Goal: Information Seeking & Learning: Learn about a topic

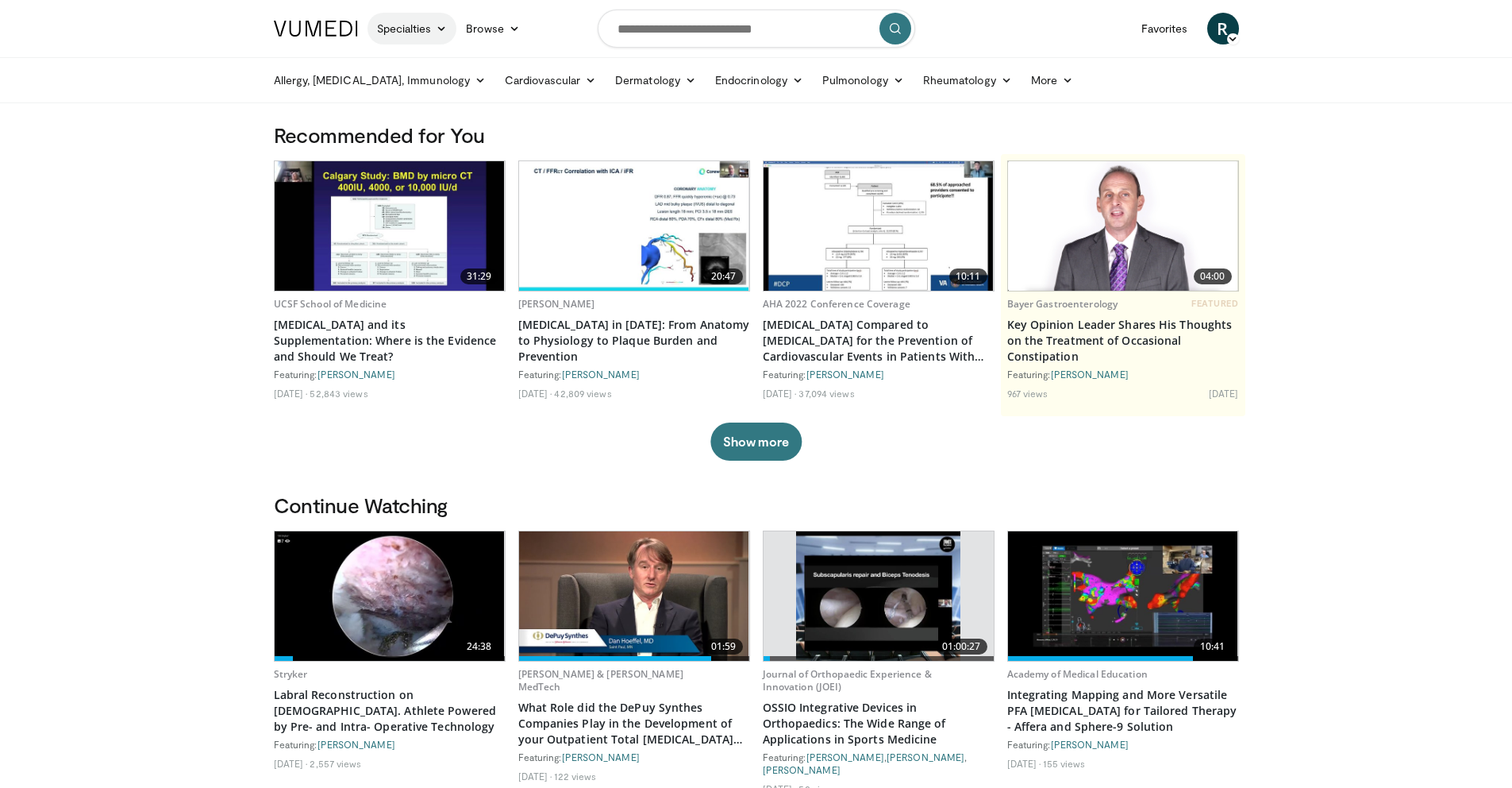
click at [435, 27] on link "Specialties" at bounding box center [412, 29] width 89 height 32
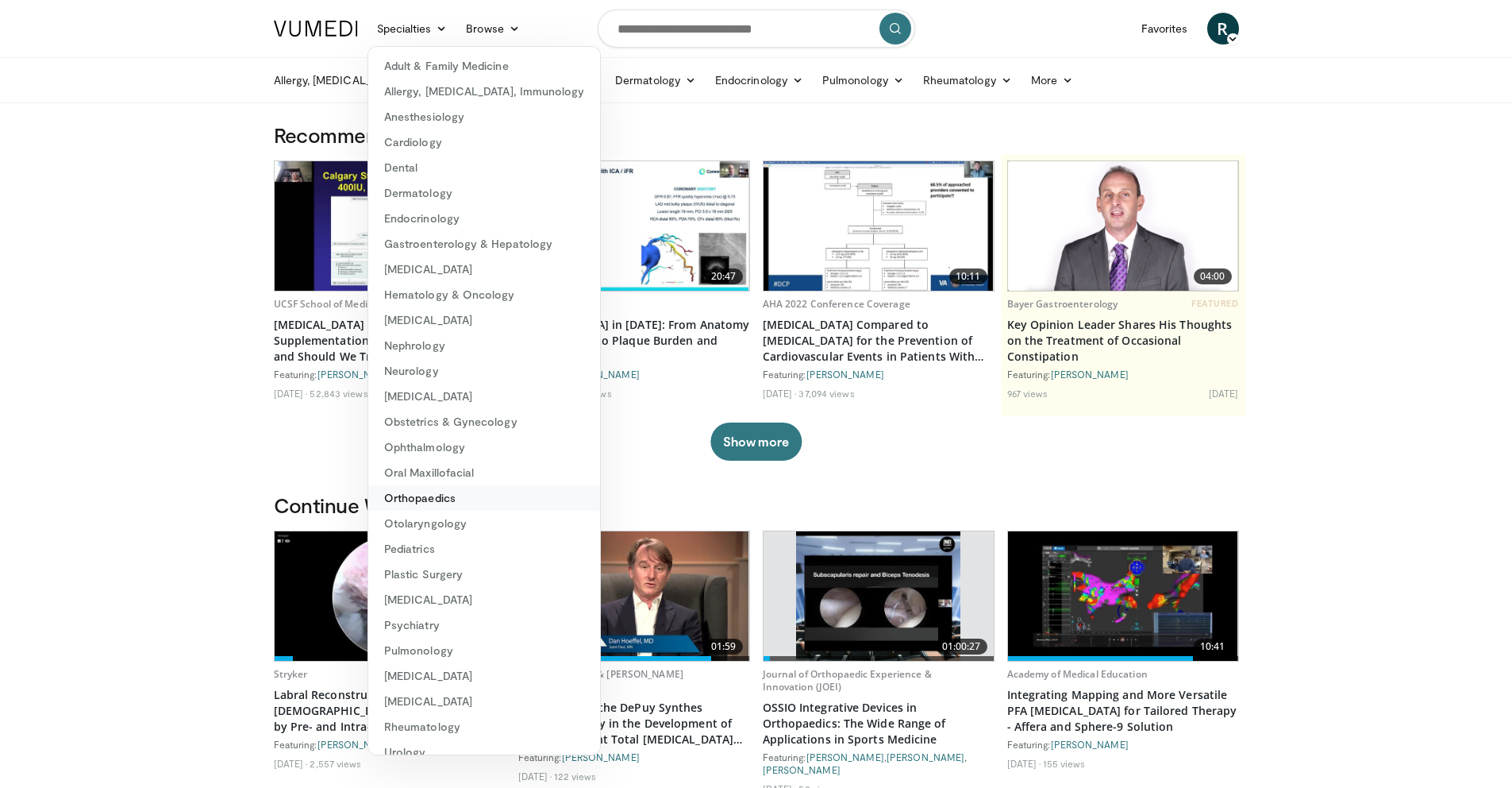
click at [440, 499] on link "Orthopaedics" at bounding box center [484, 497] width 232 height 25
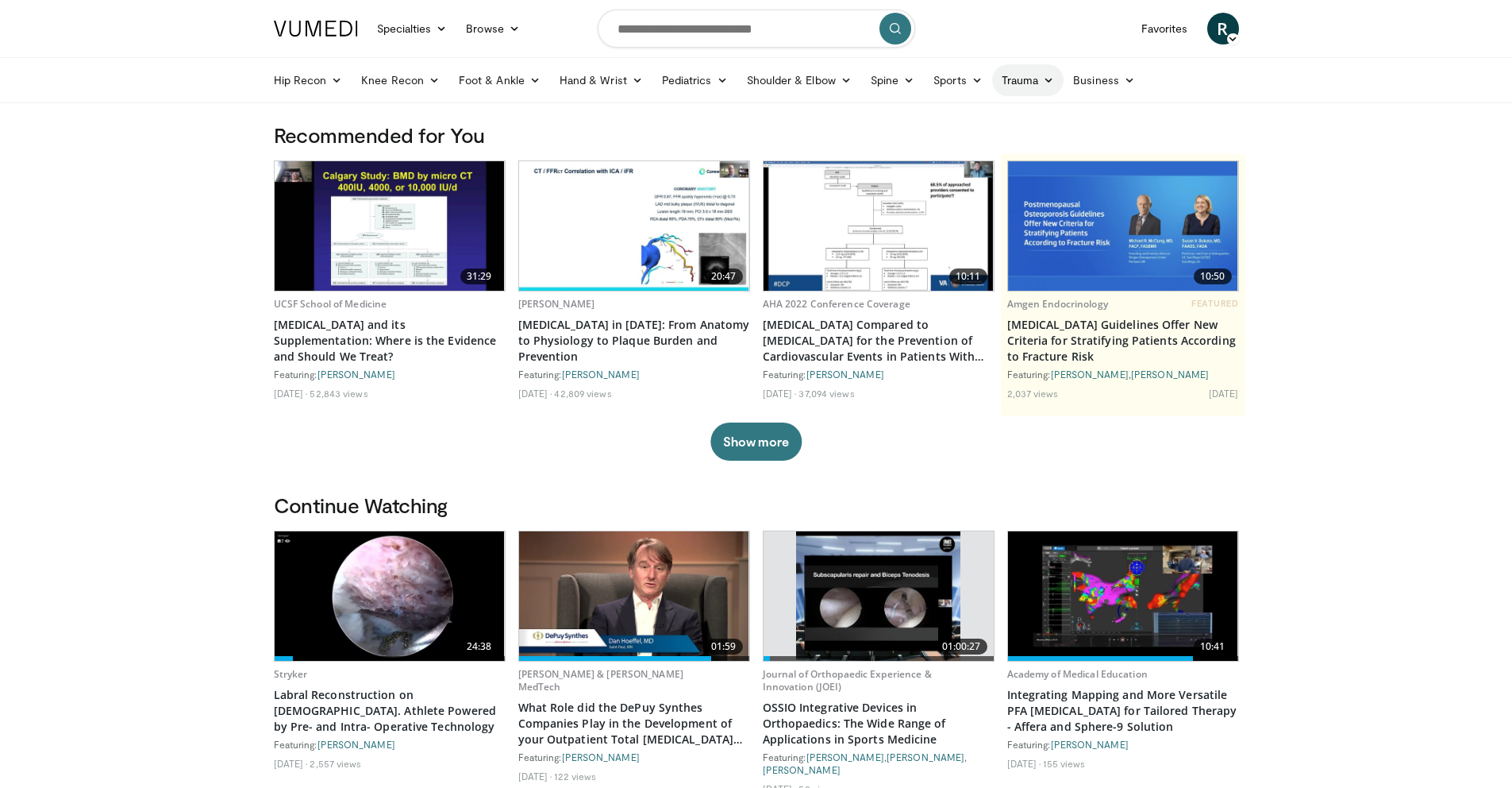
click at [1030, 78] on link "Trauma" at bounding box center [1028, 80] width 73 height 32
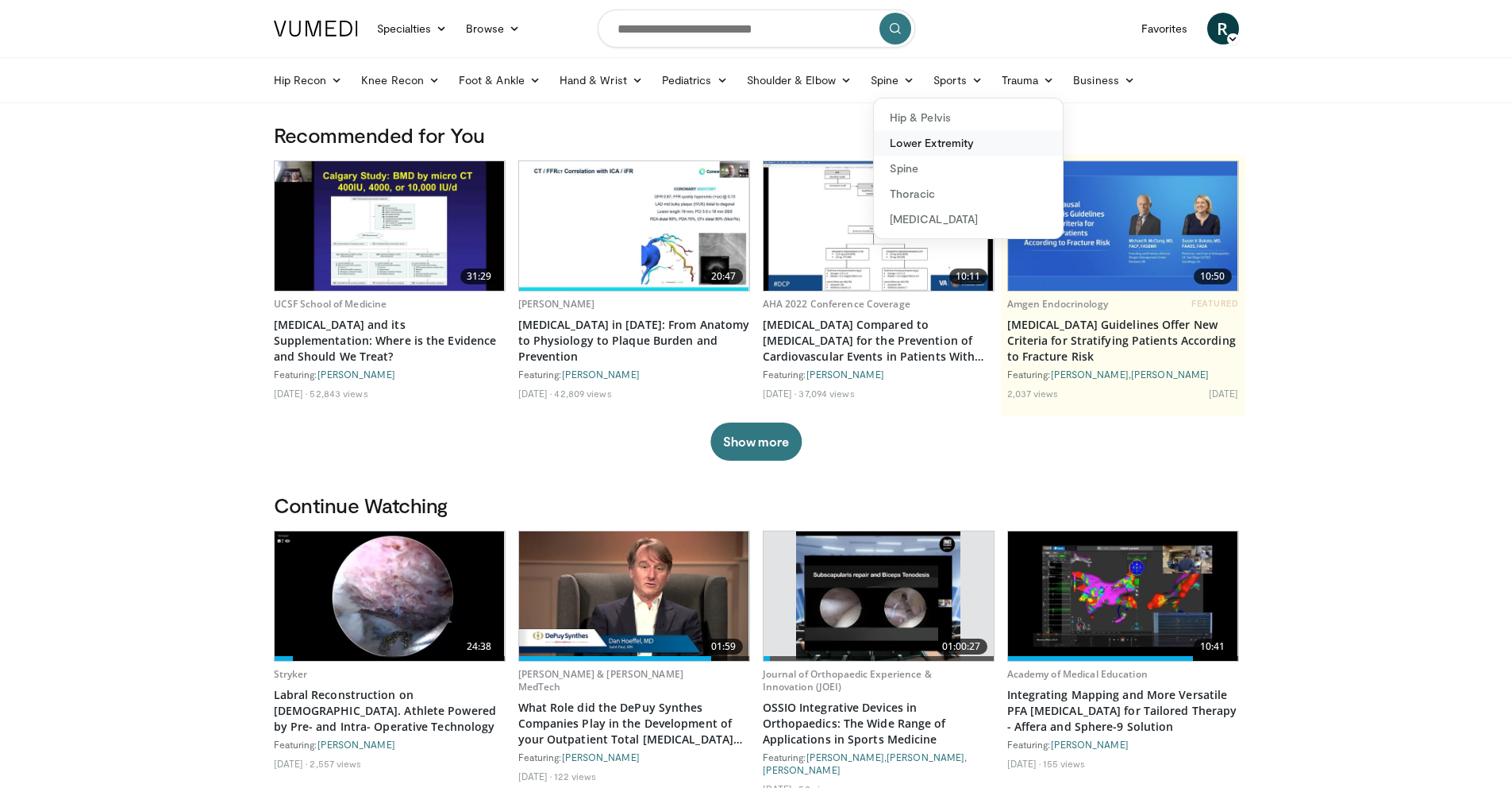
click at [956, 141] on link "Lower Extremity" at bounding box center [968, 142] width 189 height 25
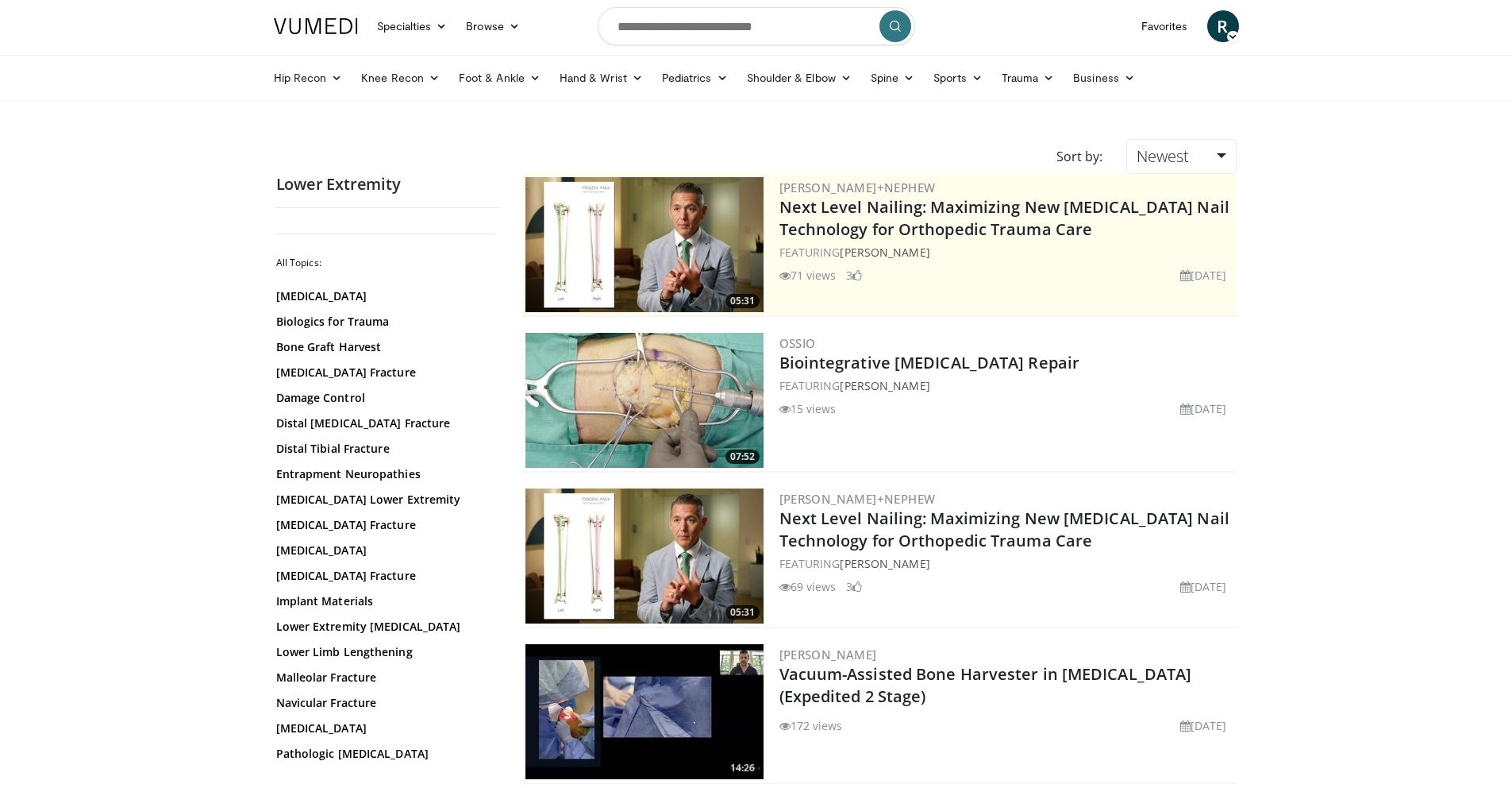
scroll to position [3, 0]
click at [493, 23] on link "Browse" at bounding box center [493, 25] width 73 height 32
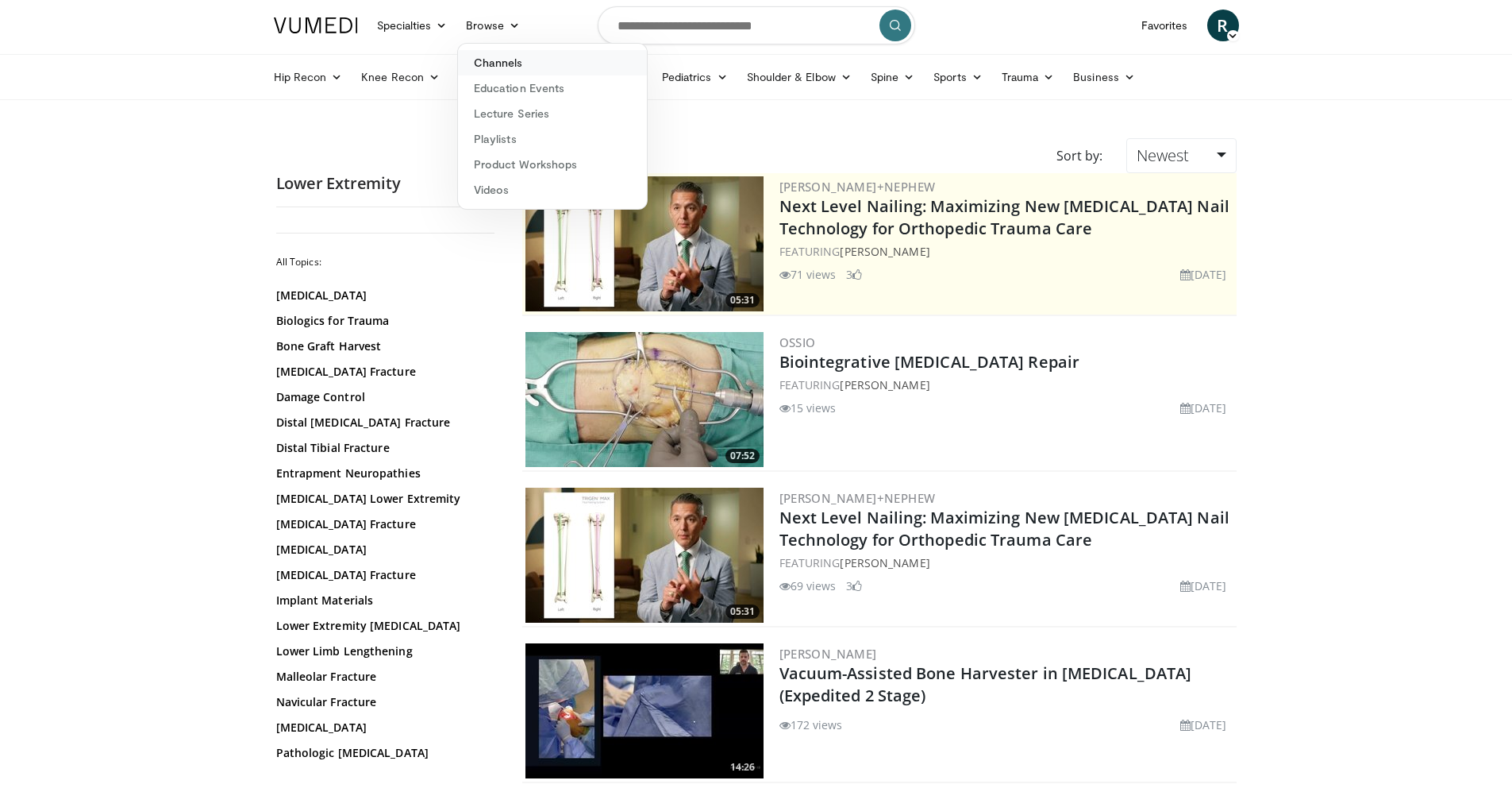
click at [507, 60] on link "Channels" at bounding box center [551, 62] width 189 height 25
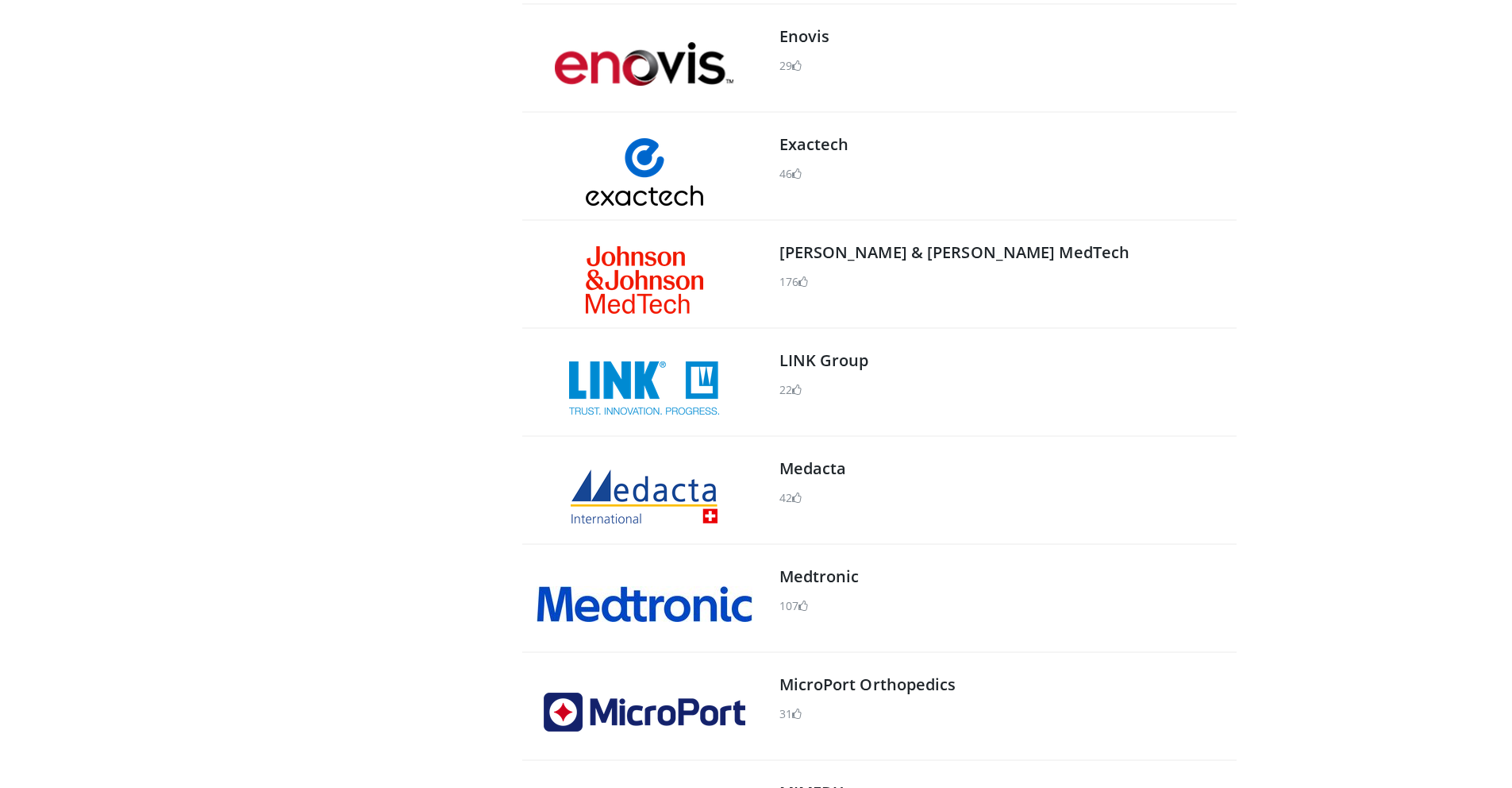
scroll to position [785, 0]
click at [652, 281] on img at bounding box center [644, 279] width 117 height 68
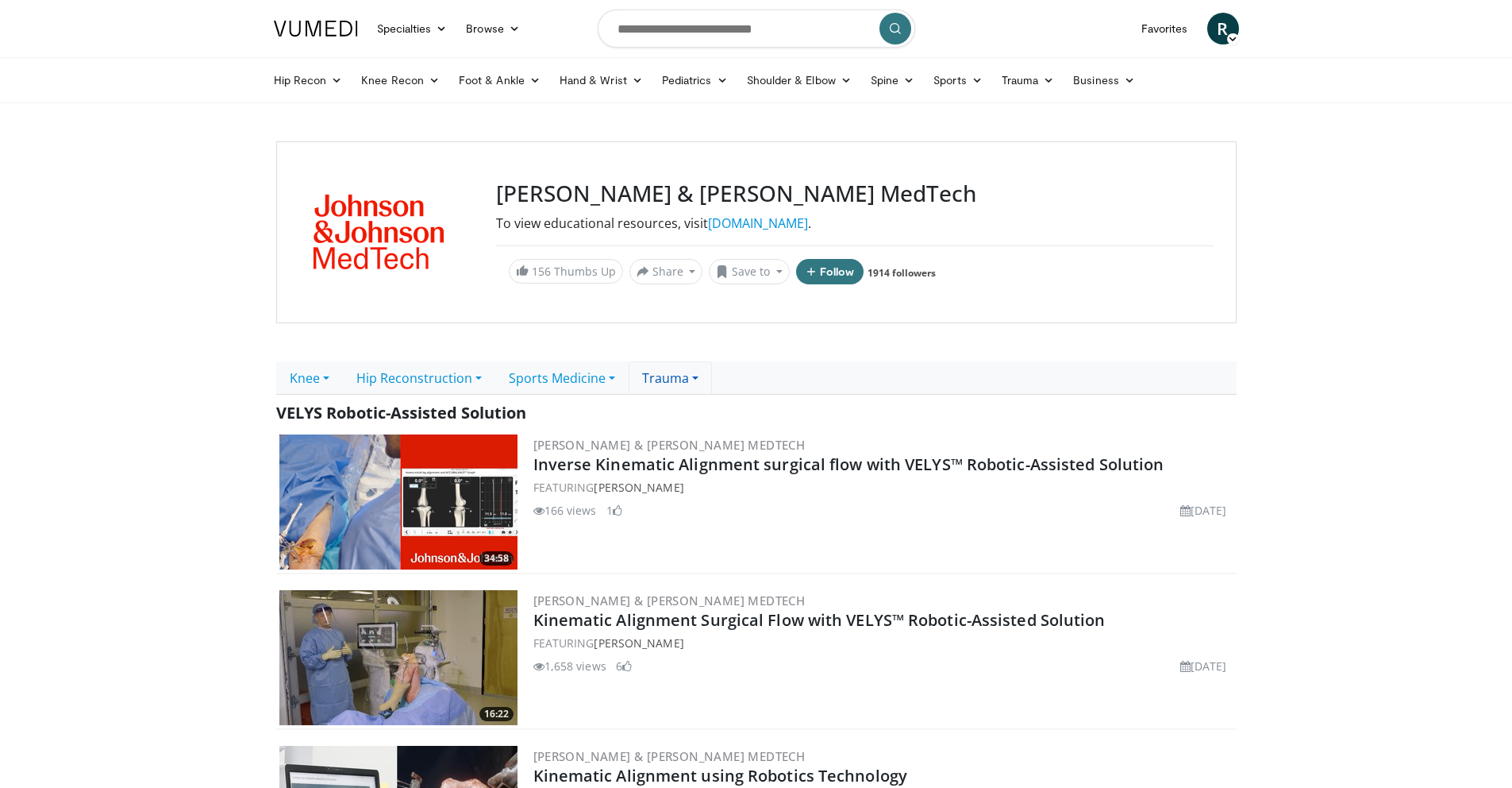
click at [672, 374] on link "Trauma" at bounding box center [670, 378] width 84 height 33
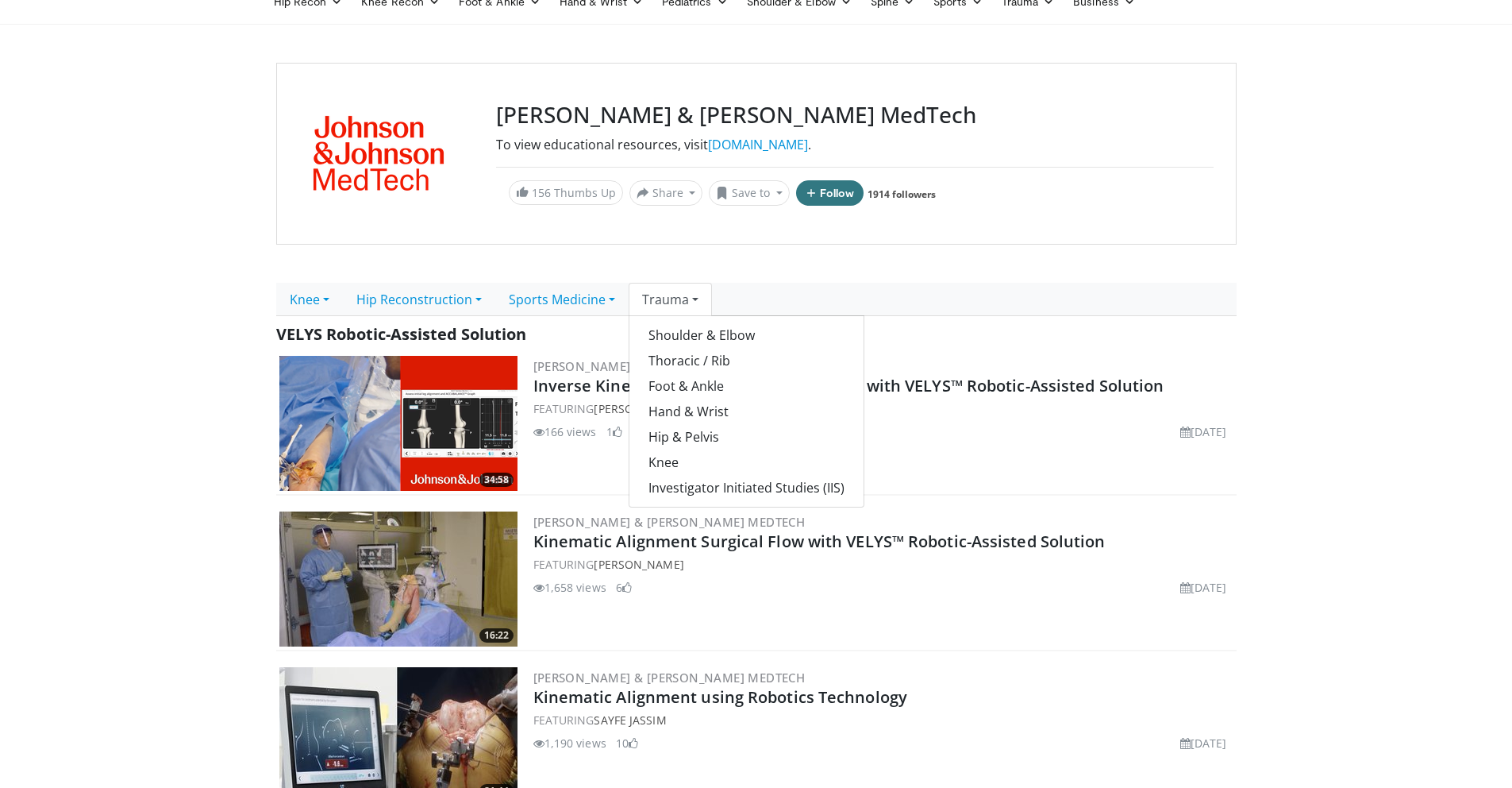
scroll to position [106, 0]
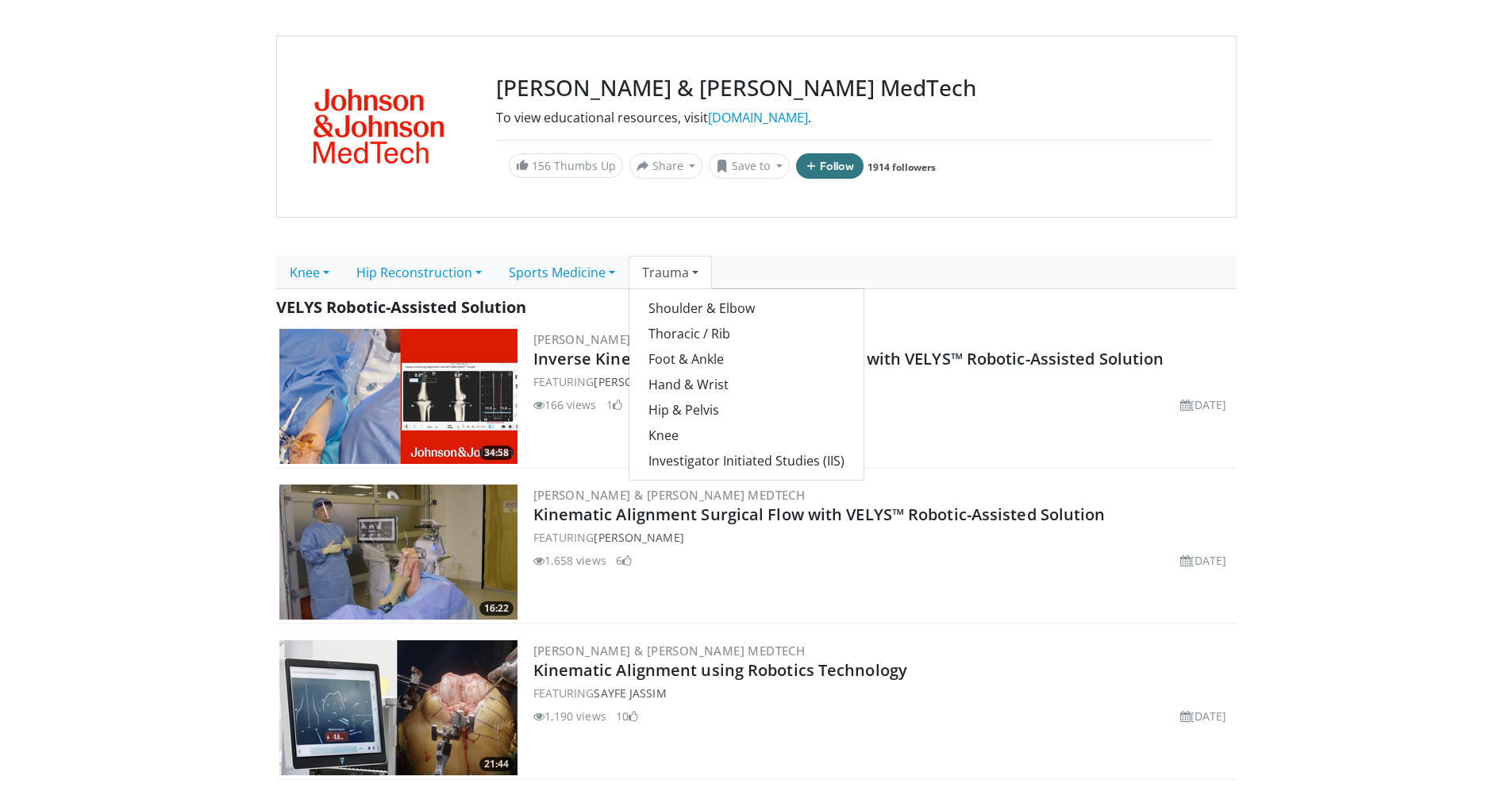
click at [673, 268] on link "Trauma" at bounding box center [670, 273] width 84 height 33
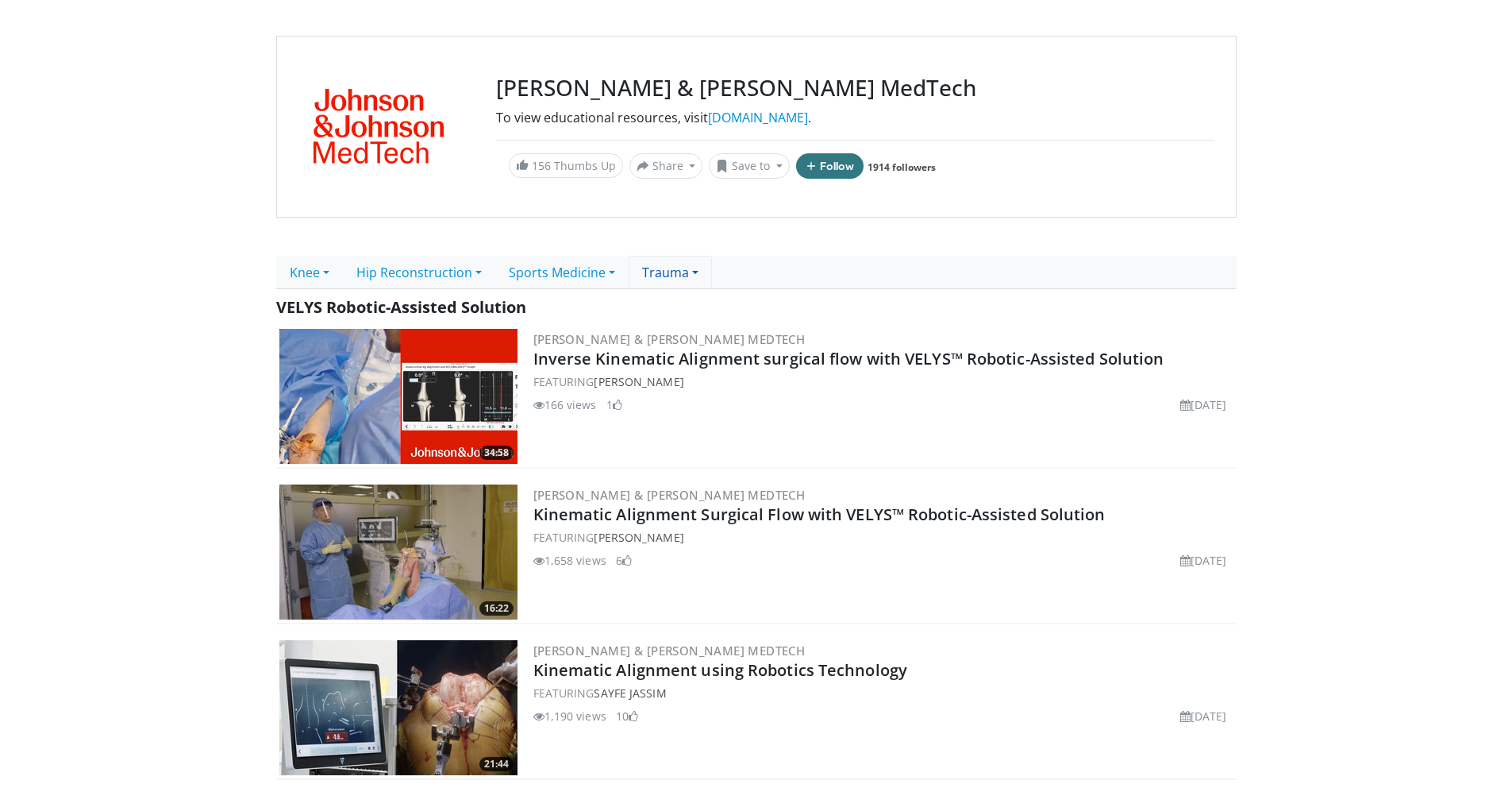
click at [673, 268] on link "Trauma" at bounding box center [670, 273] width 84 height 33
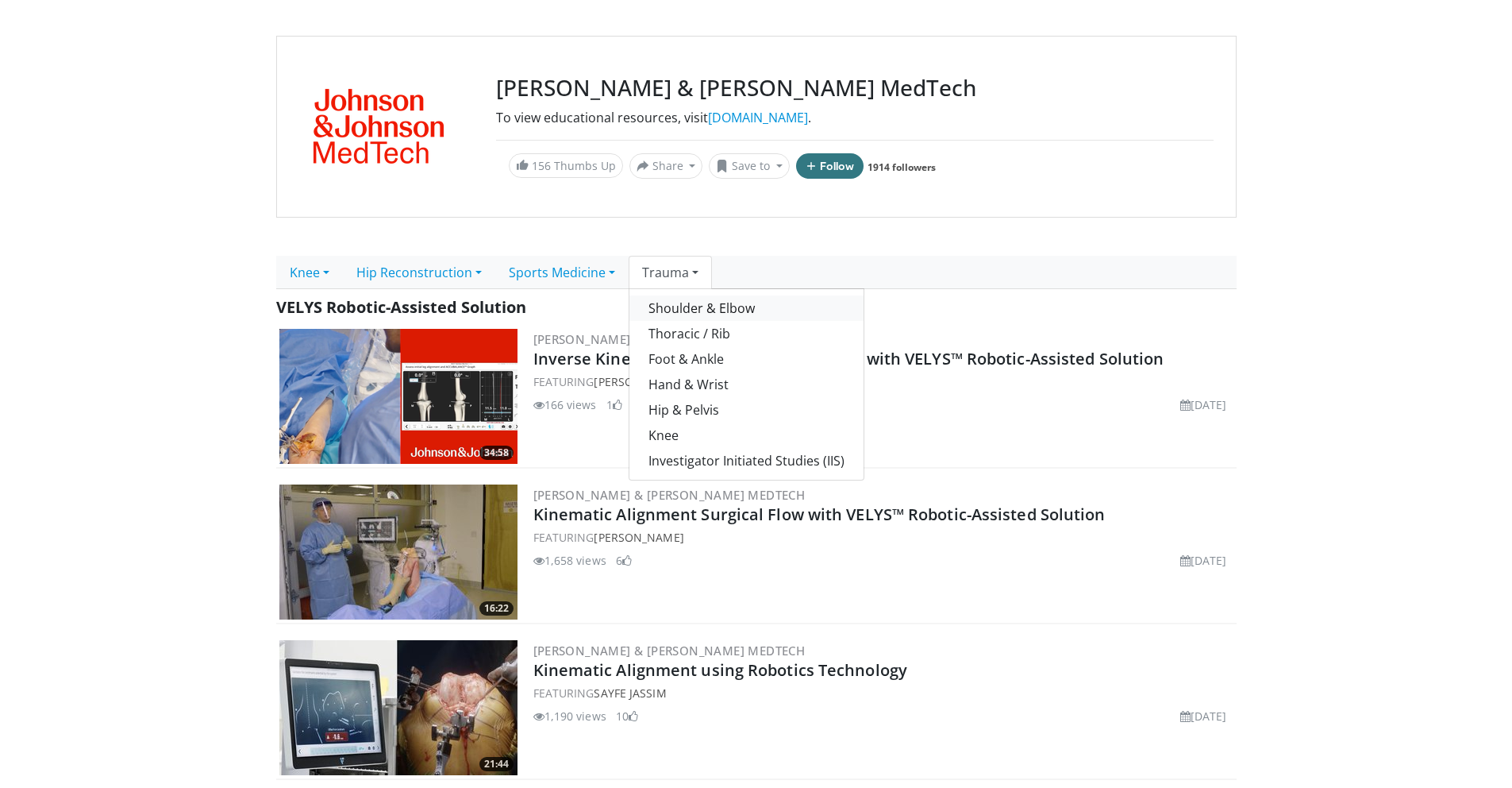
click at [688, 312] on link "Shoulder & Elbow" at bounding box center [747, 307] width 234 height 25
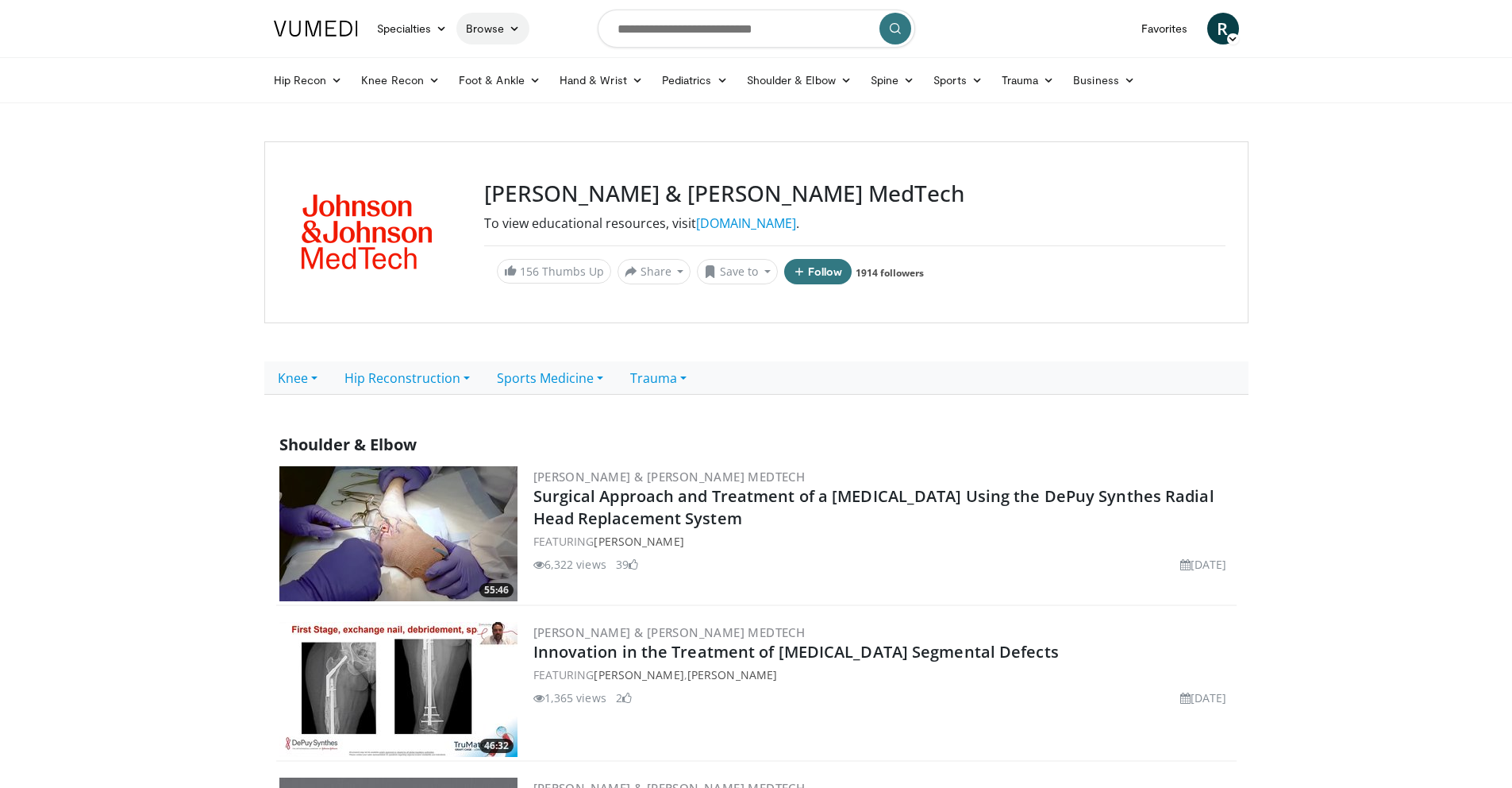
click at [490, 33] on link "Browse" at bounding box center [493, 29] width 73 height 32
click at [507, 62] on link "Channels" at bounding box center [551, 65] width 189 height 25
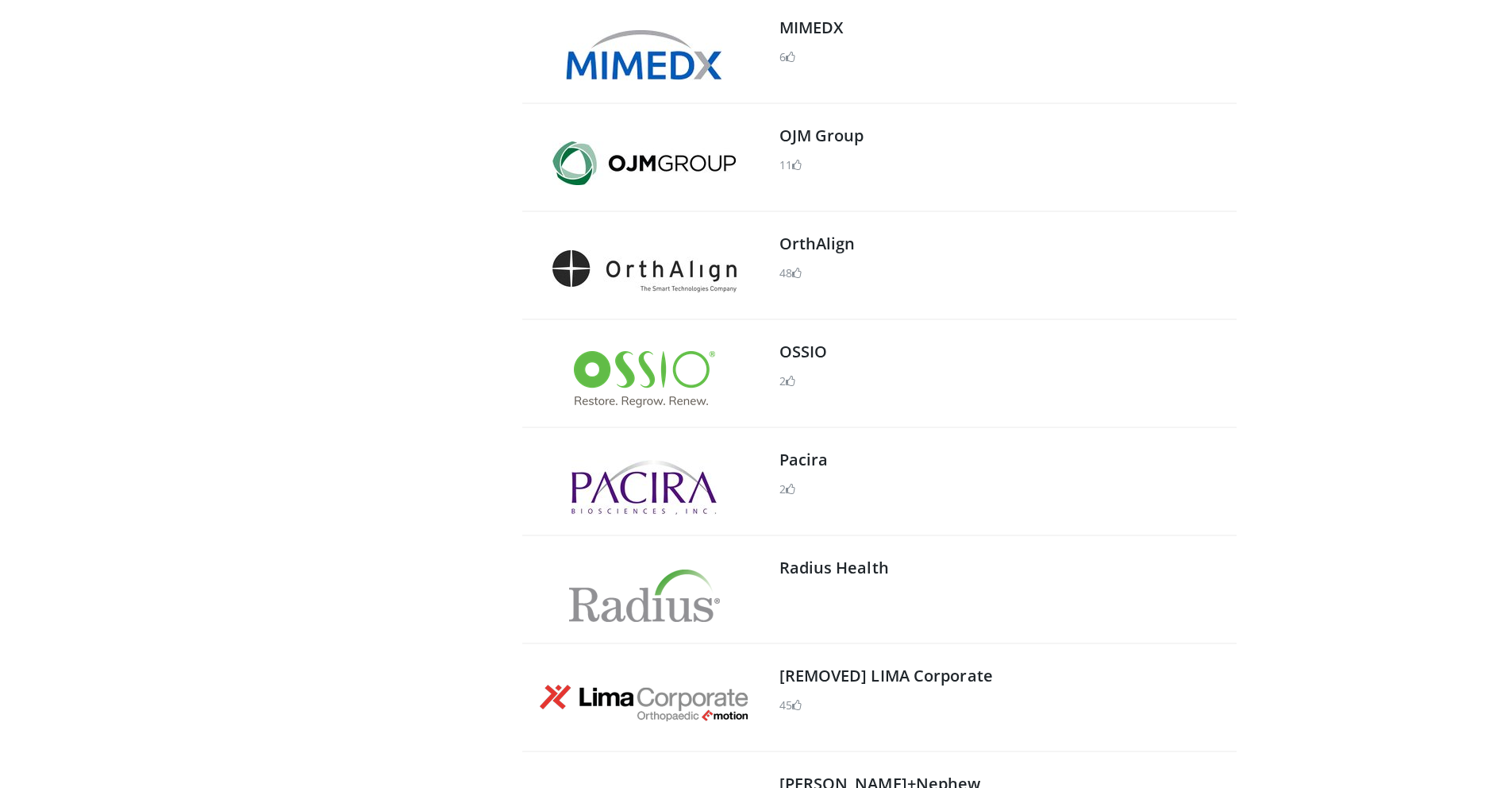
scroll to position [2090, 0]
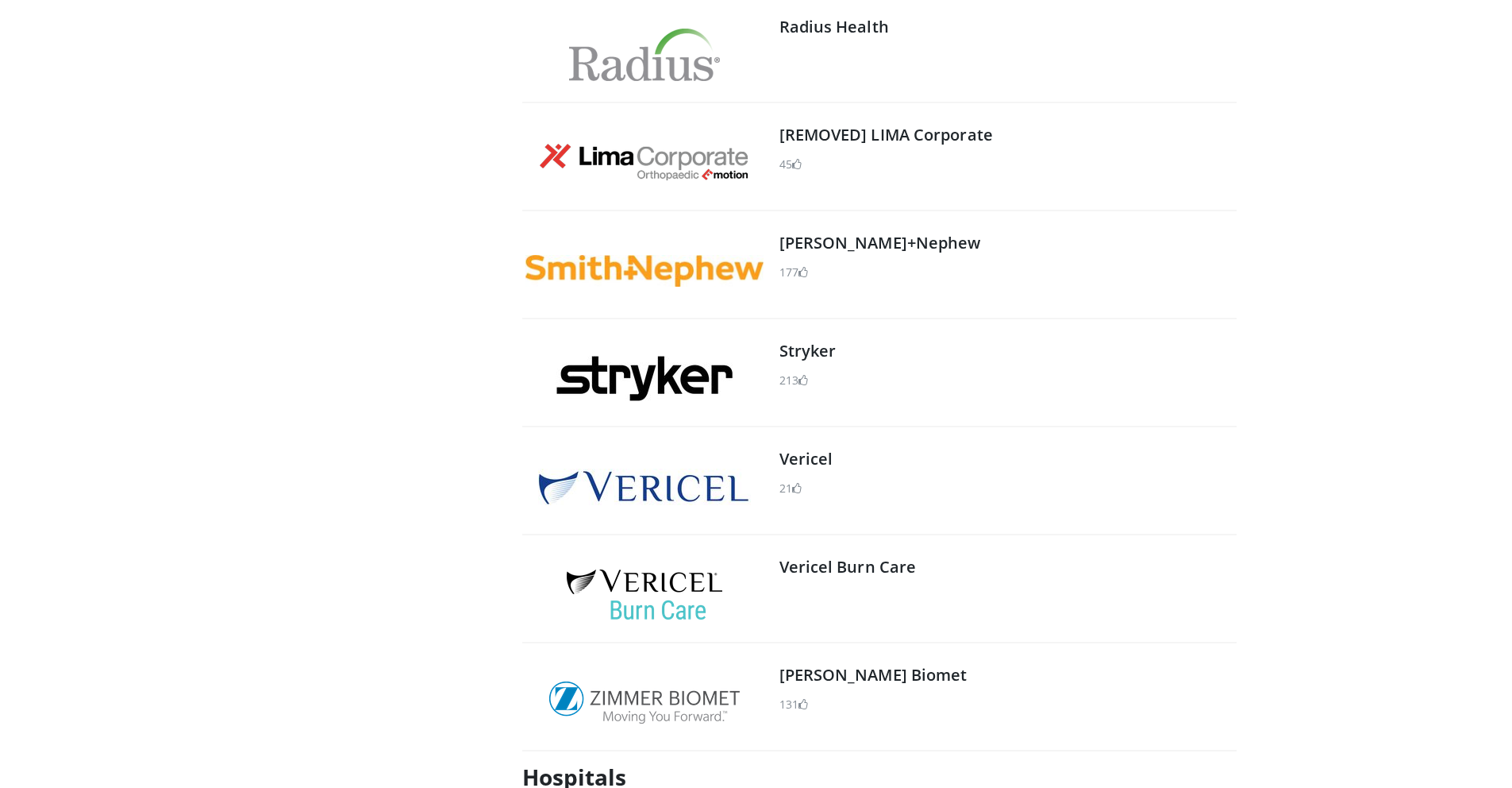
click at [624, 383] on img at bounding box center [643, 378] width 177 height 46
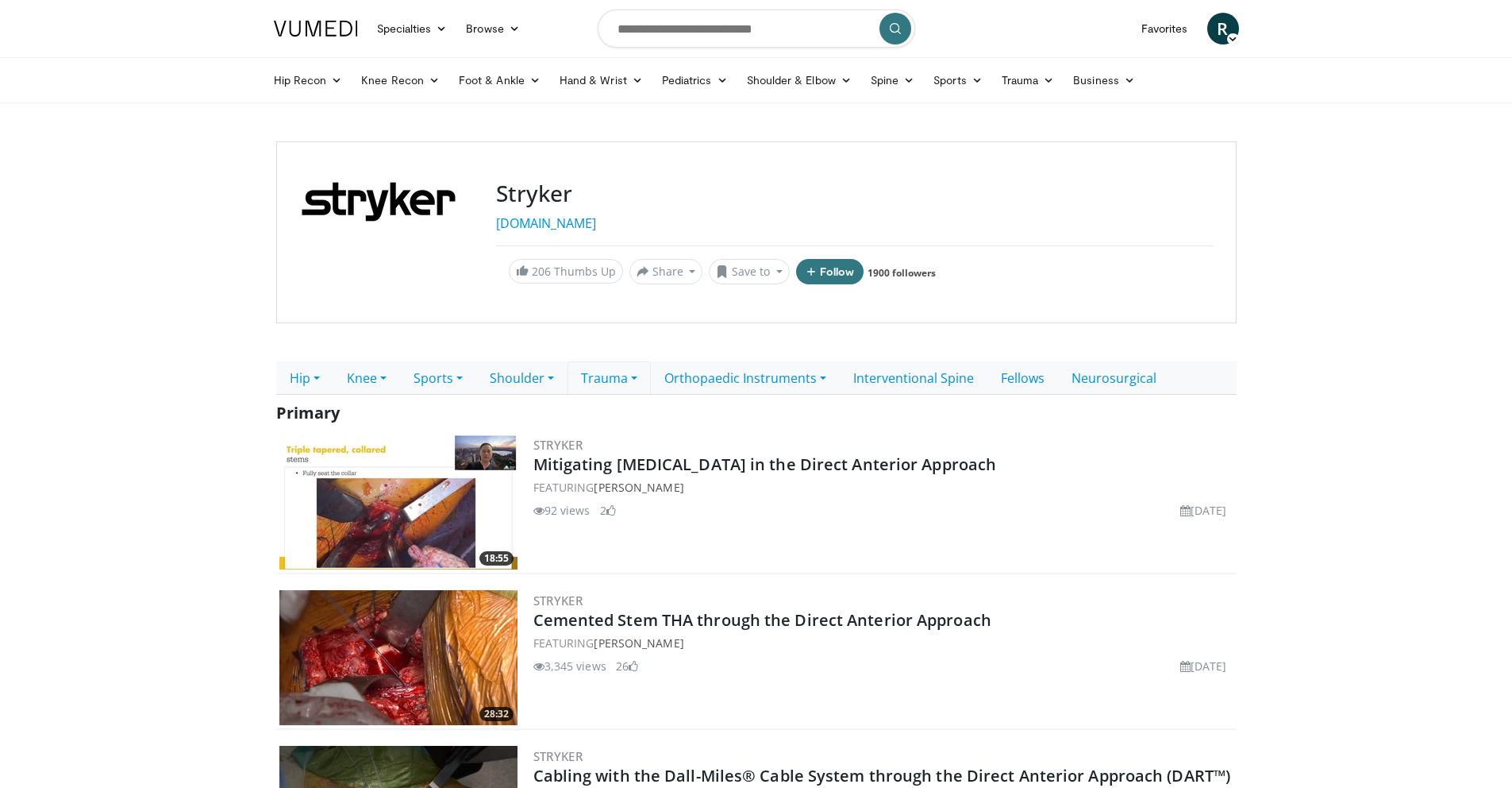
click at [623, 383] on link "Trauma" at bounding box center [609, 378] width 84 height 33
click at [201, 388] on body "Specialties Adult & Family Medicine Allergy, [MEDICAL_DATA], Immunology Anesthe…" at bounding box center [756, 730] width 1512 height 1462
click at [614, 370] on link "Trauma" at bounding box center [609, 378] width 84 height 33
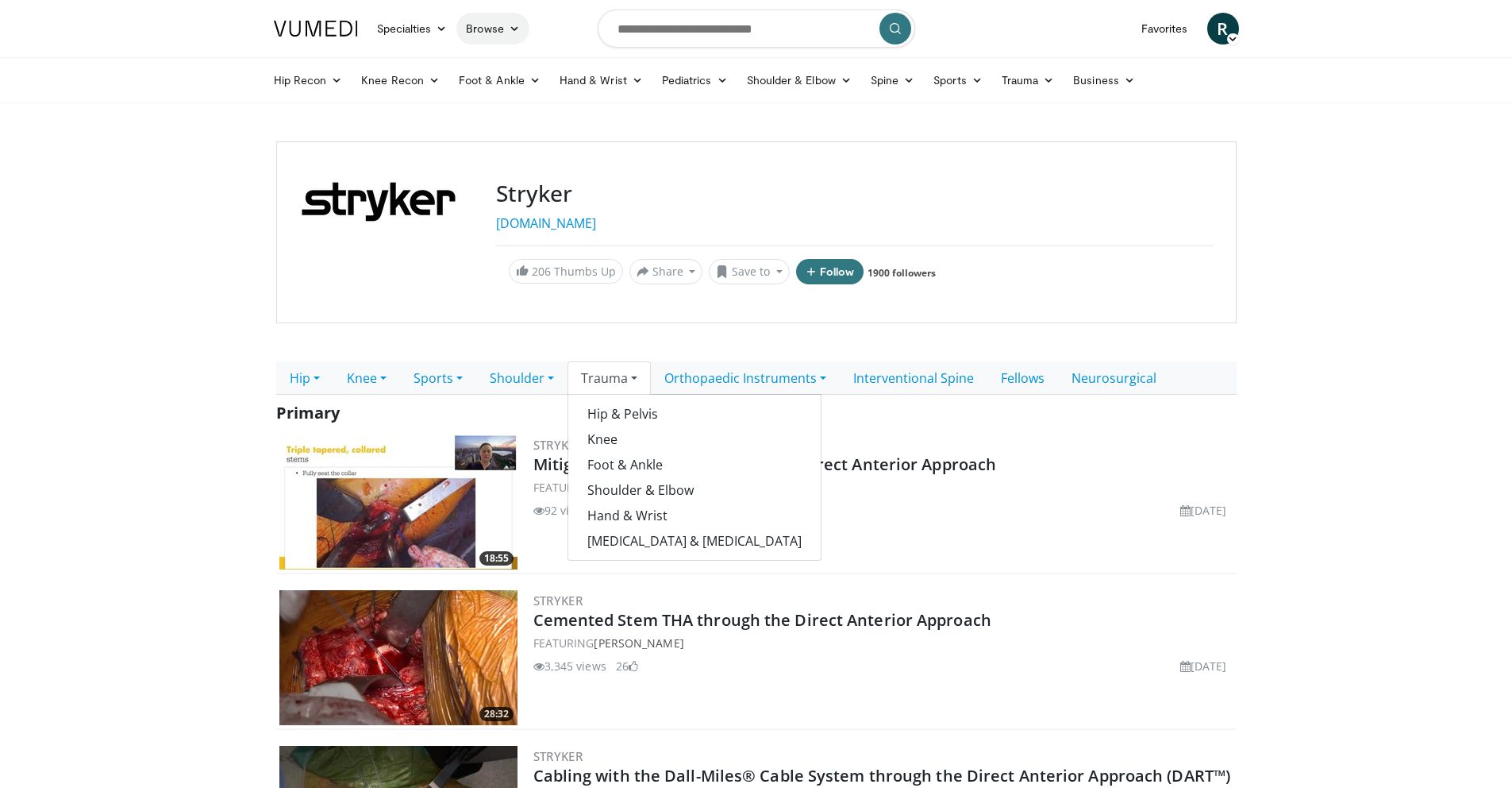
click at [481, 29] on link "Browse" at bounding box center [493, 29] width 73 height 32
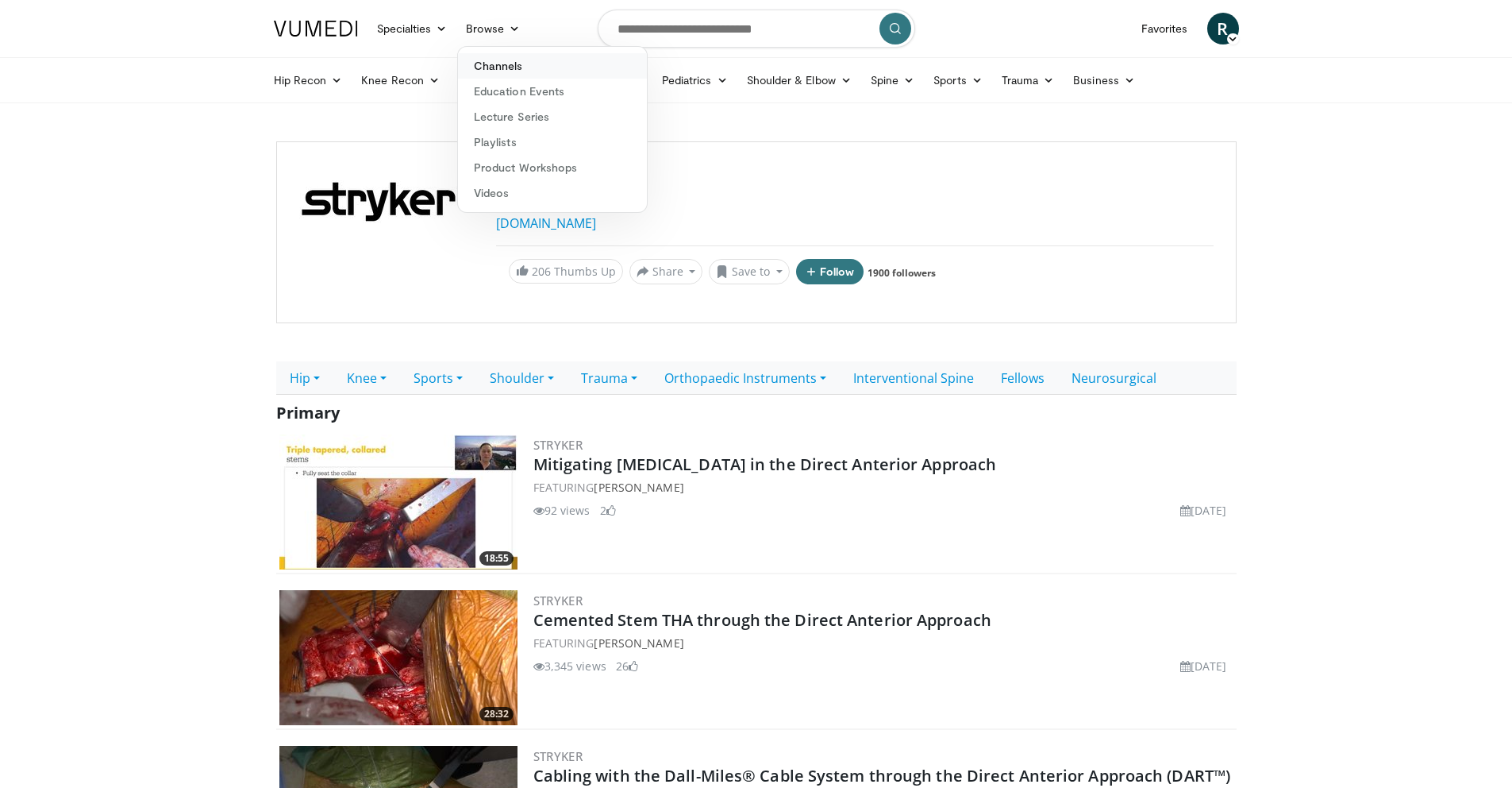
click at [493, 62] on link "Channels" at bounding box center [551, 65] width 189 height 25
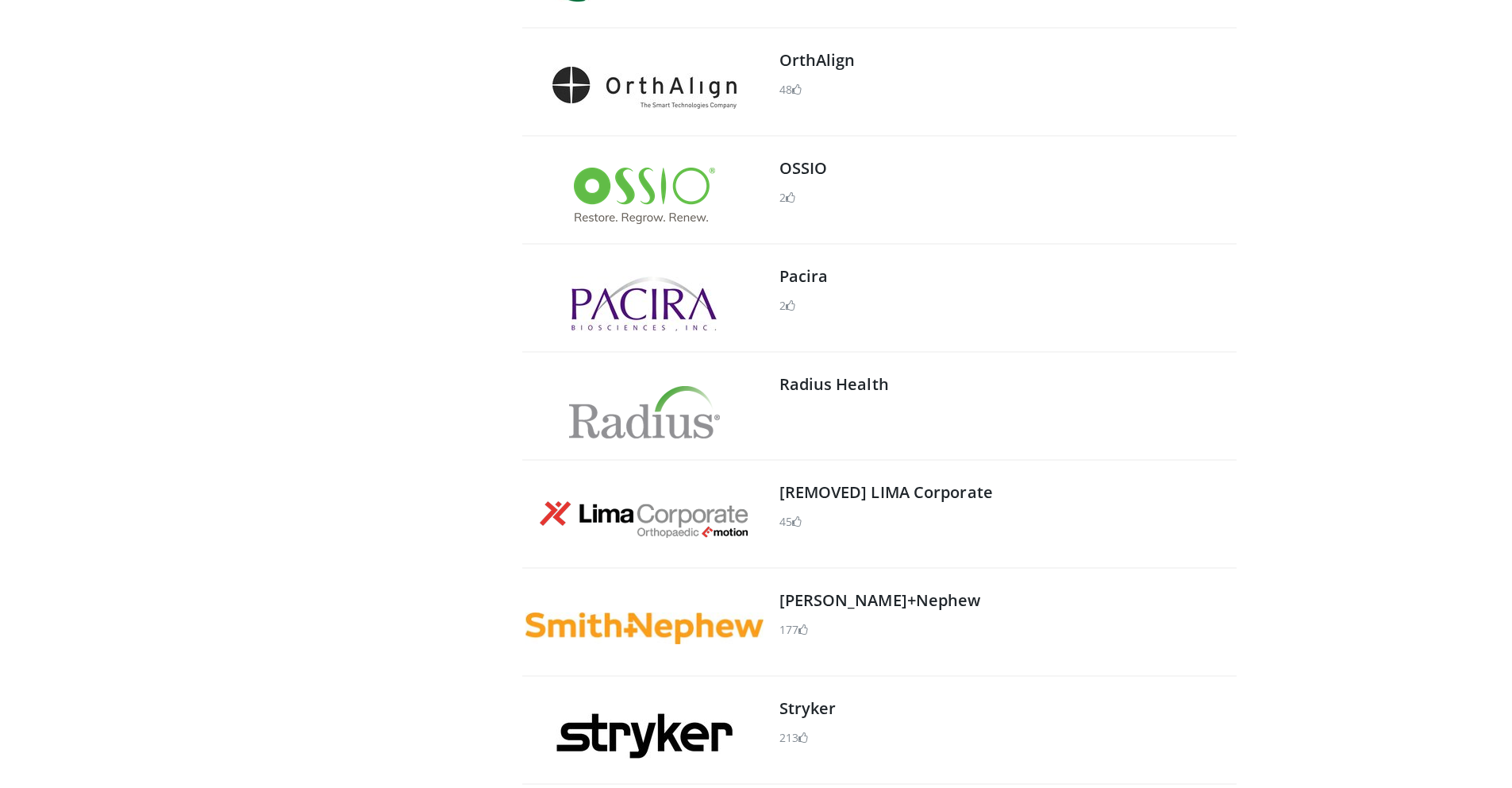
scroll to position [1585, 0]
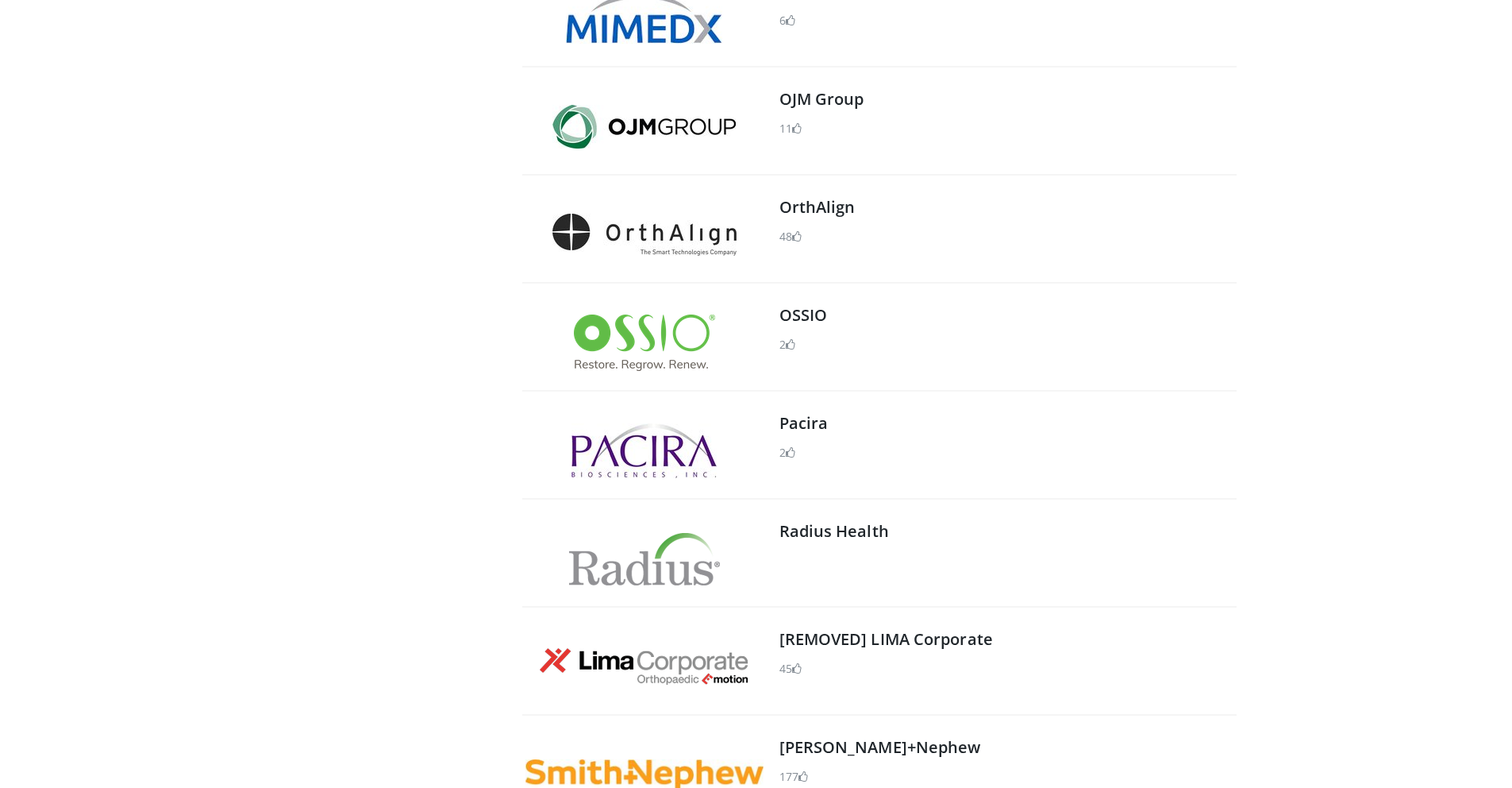
click at [792, 345] on span at bounding box center [790, 344] width 9 height 11
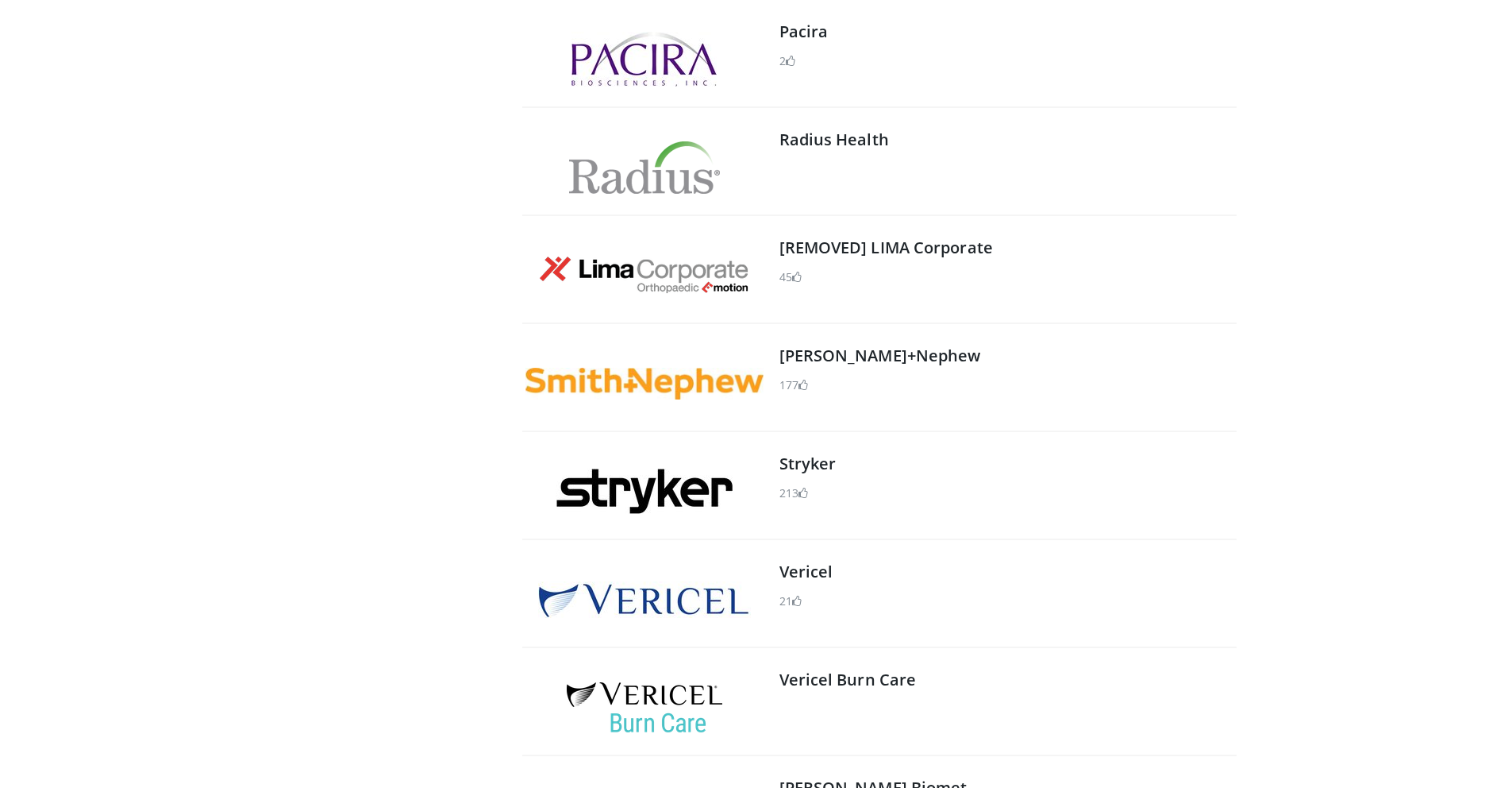
scroll to position [1978, 0]
click at [619, 381] on img at bounding box center [644, 382] width 238 height 33
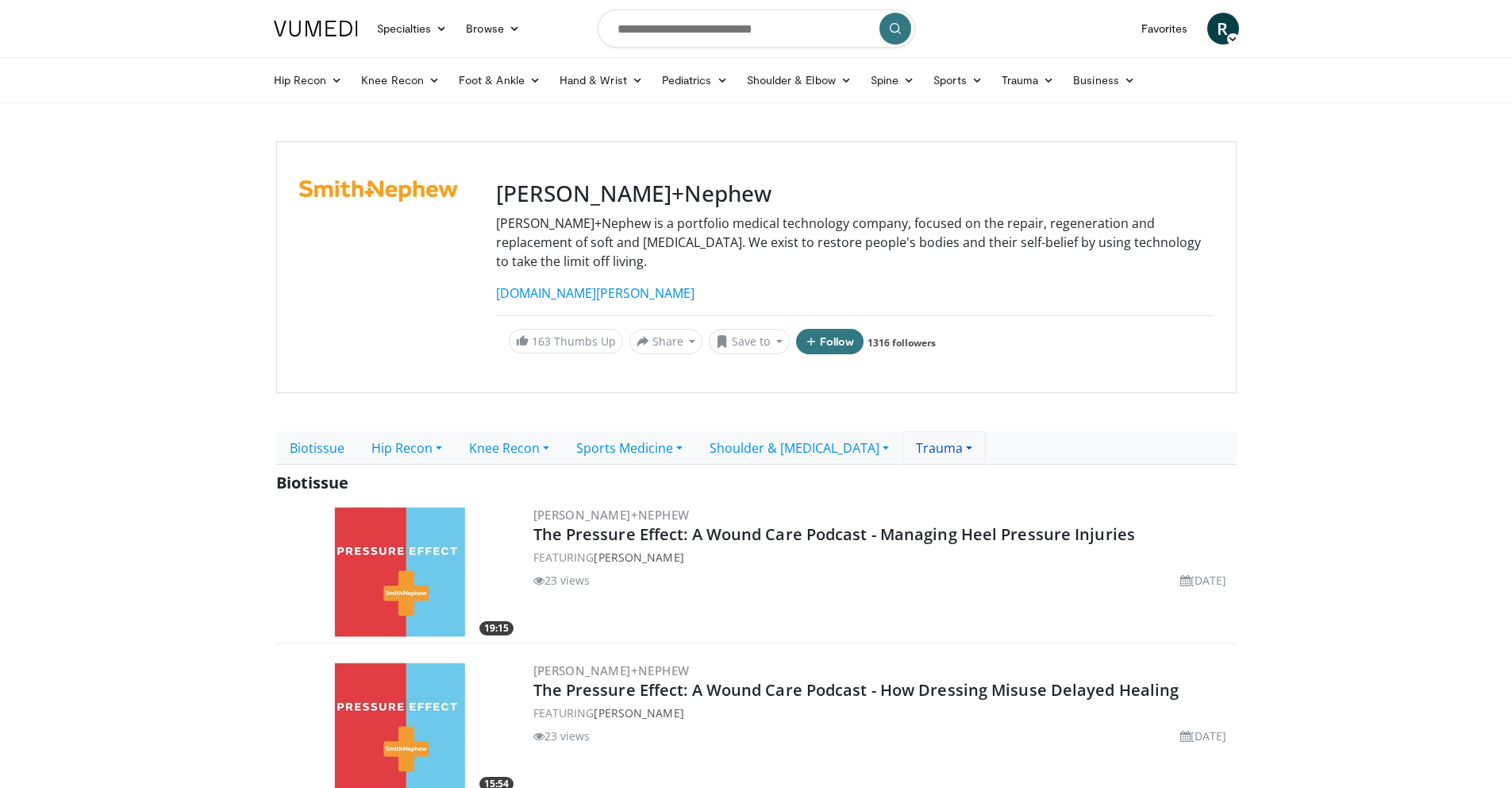
click at [940, 431] on link "Trauma" at bounding box center [944, 447] width 84 height 33
click at [486, 30] on link "Browse" at bounding box center [493, 29] width 73 height 32
click at [498, 68] on link "Channels" at bounding box center [551, 65] width 189 height 25
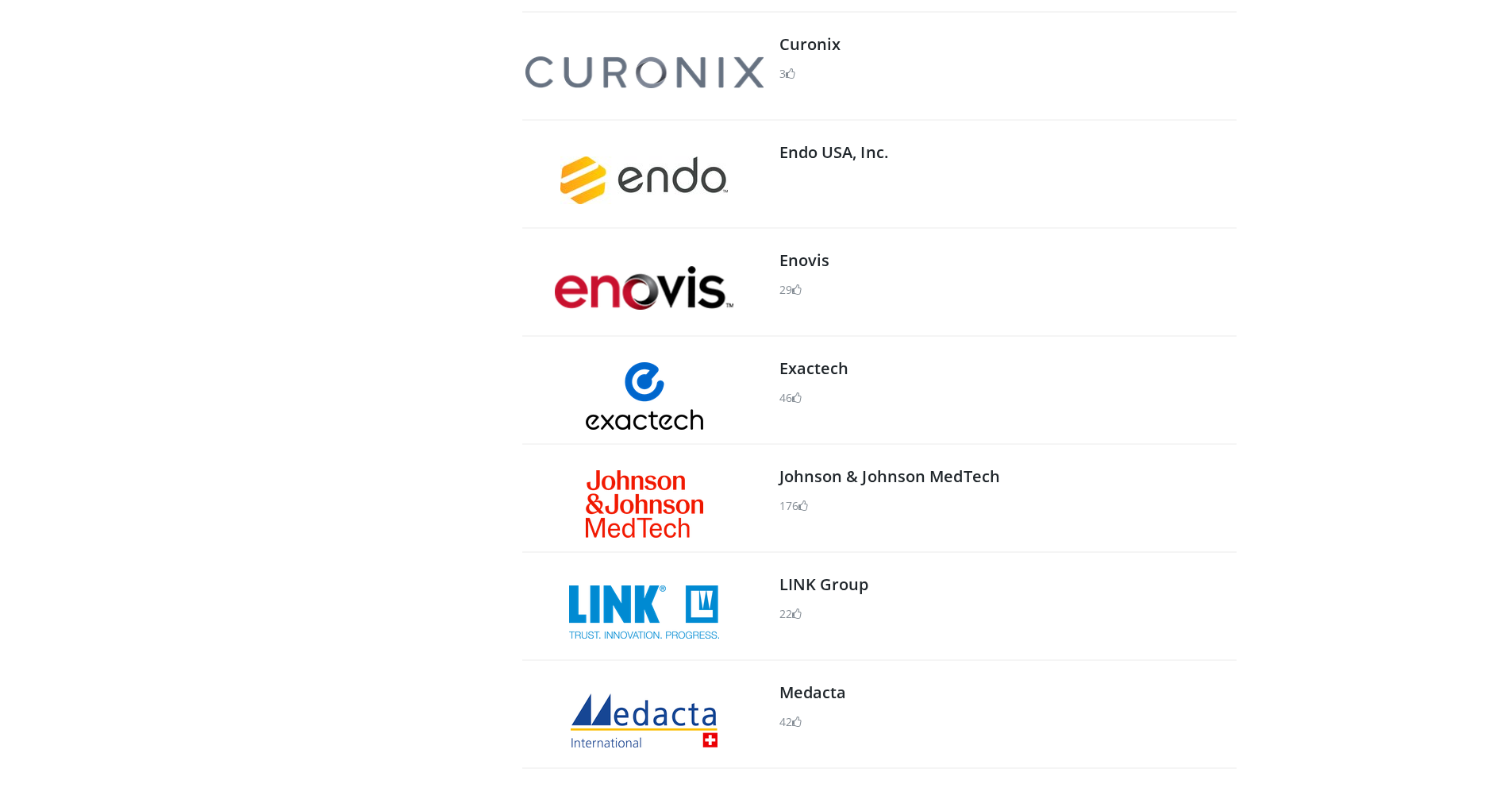
scroll to position [801, 0]
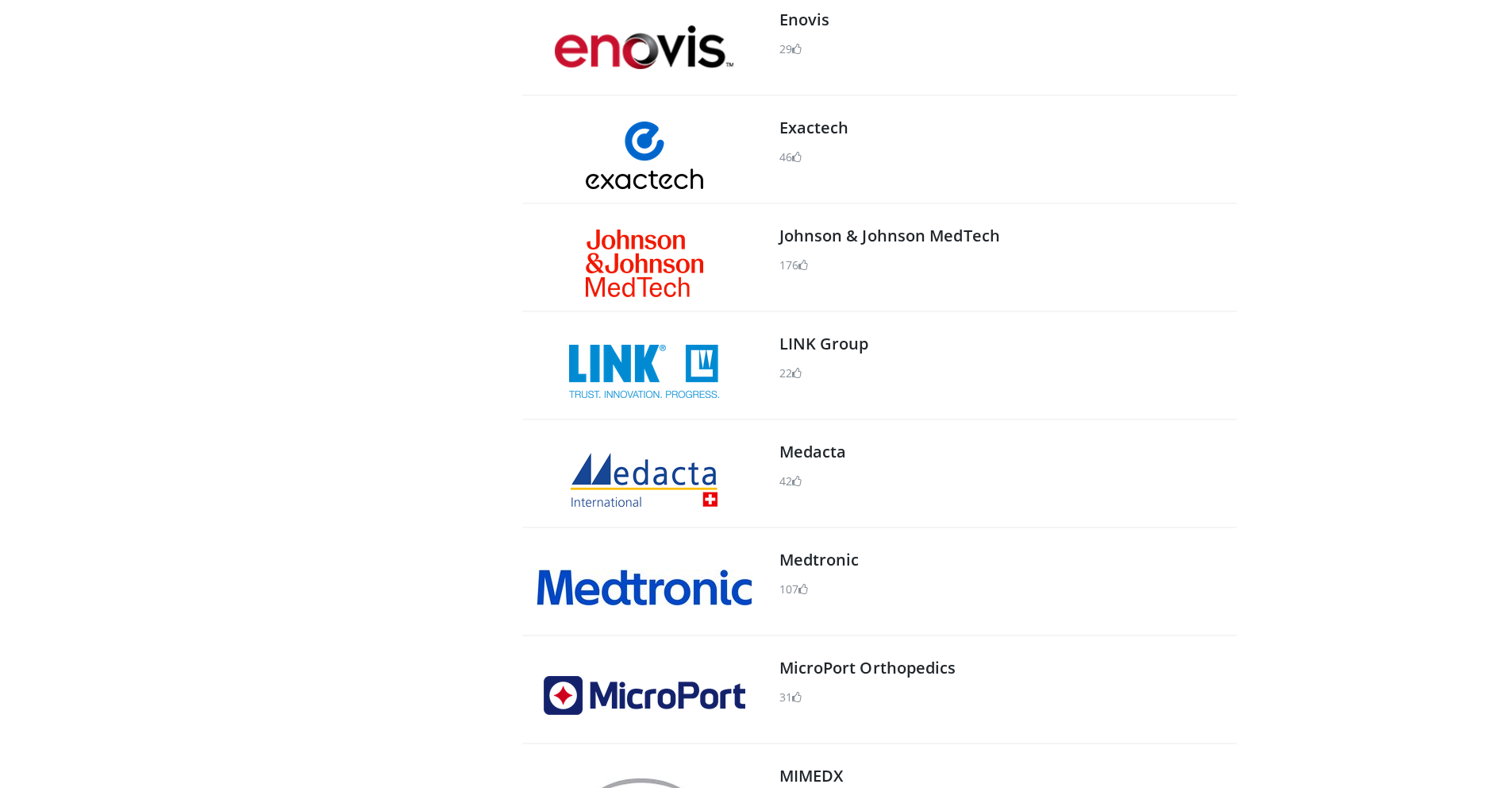
click at [622, 270] on img at bounding box center [644, 263] width 117 height 68
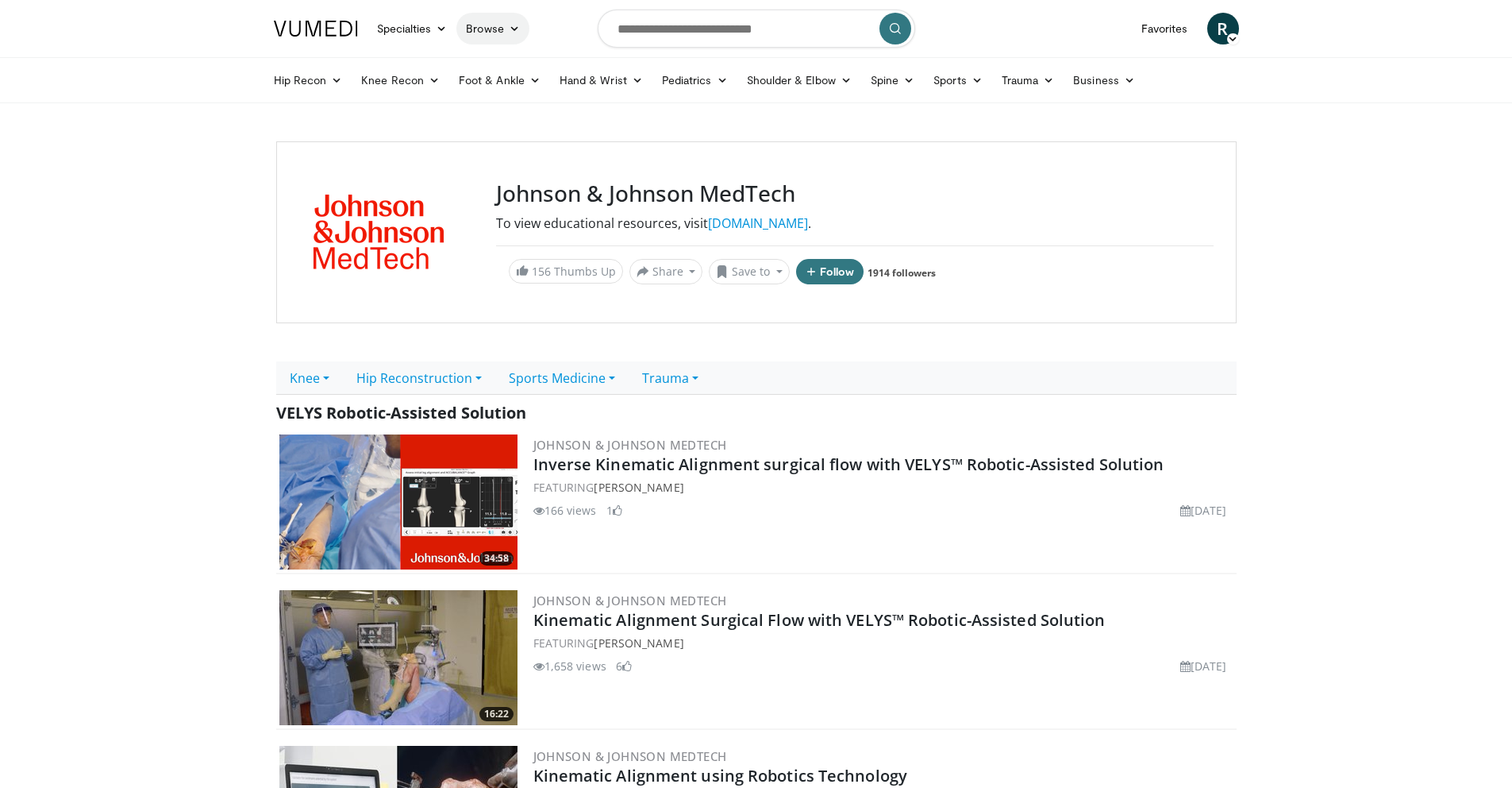
click at [480, 27] on link "Browse" at bounding box center [493, 29] width 73 height 32
click at [526, 69] on link "Channels" at bounding box center [551, 65] width 189 height 25
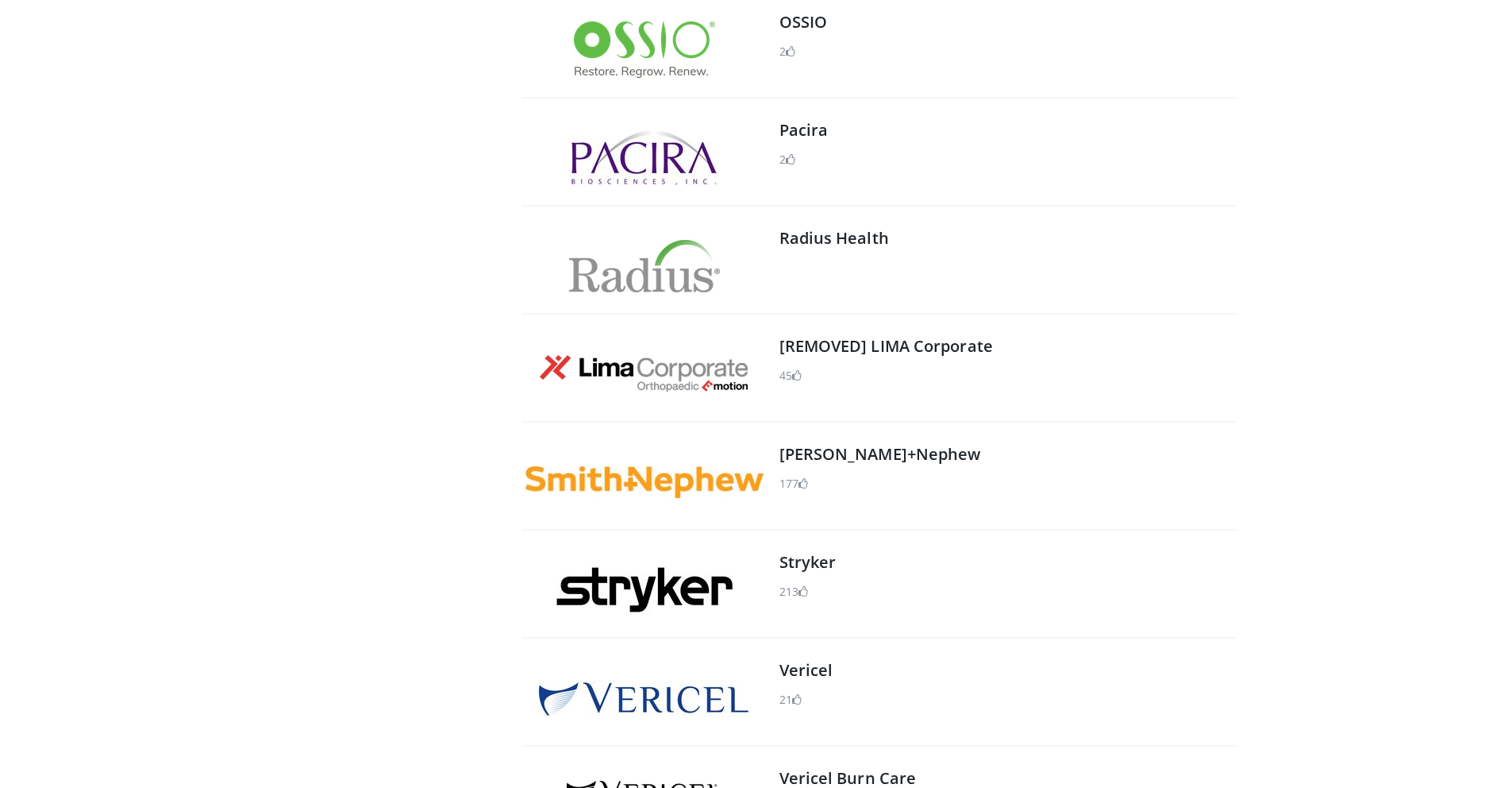
scroll to position [2141, 0]
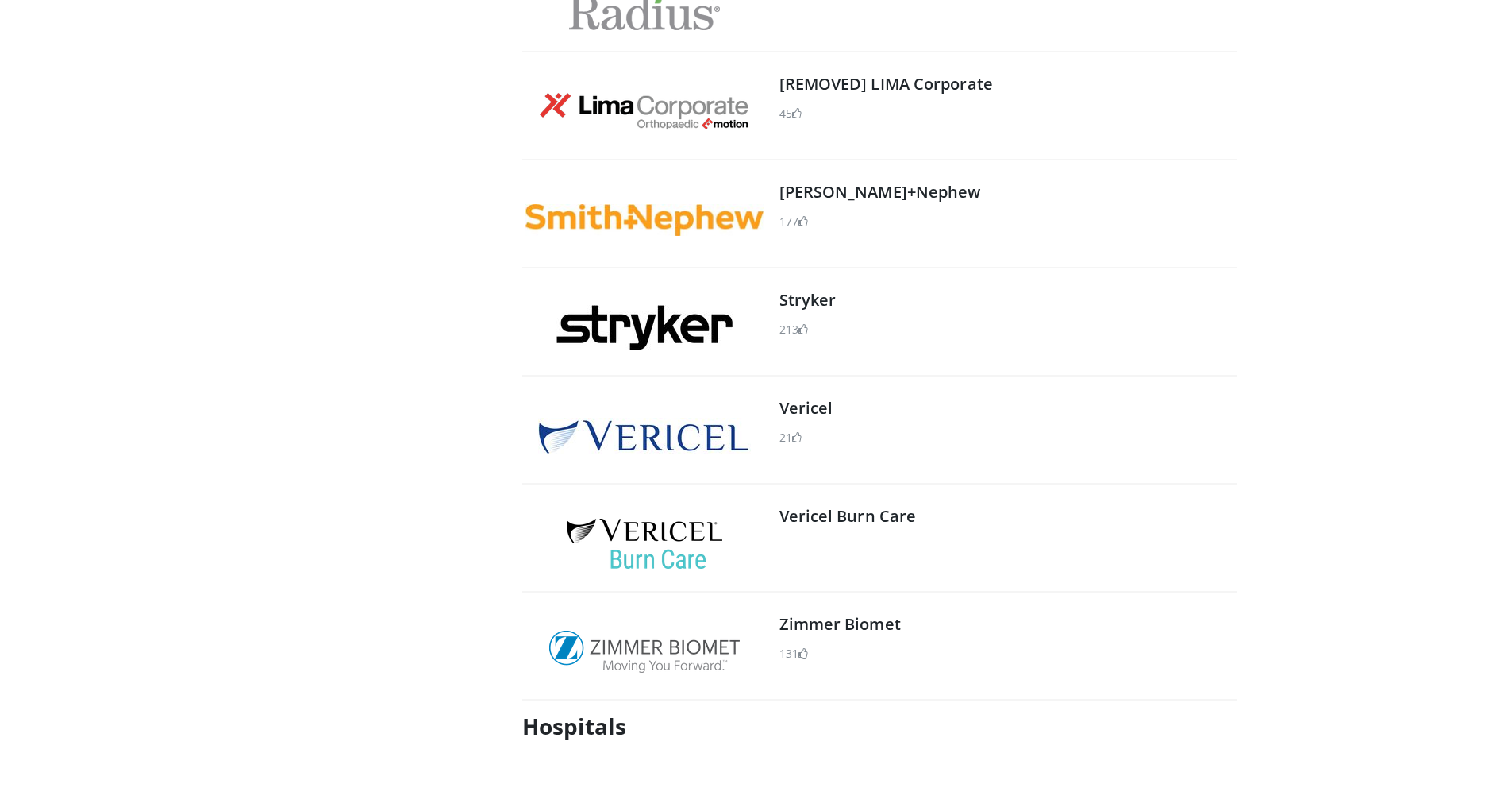
click at [627, 328] on img at bounding box center [643, 327] width 177 height 46
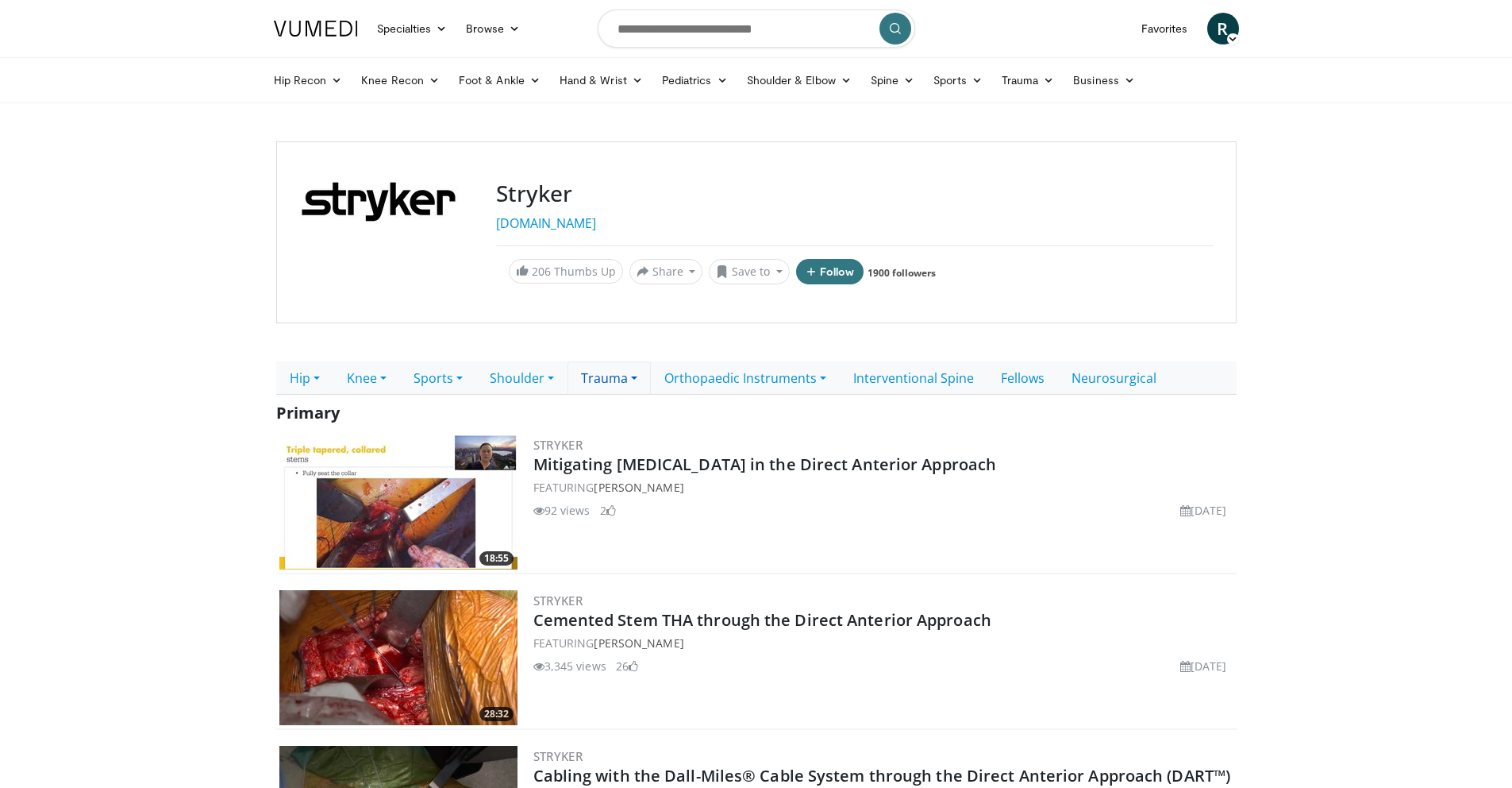
click at [599, 374] on link "Trauma" at bounding box center [609, 378] width 84 height 33
click at [115, 356] on body "Specialties Adult & Family Medicine Allergy, [MEDICAL_DATA], Immunology Anesthe…" at bounding box center [756, 730] width 1512 height 1462
